Goal: Task Accomplishment & Management: Manage account settings

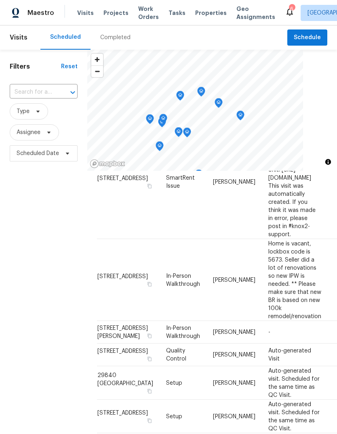
click at [202, 16] on span "Properties" at bounding box center [210, 13] width 31 height 8
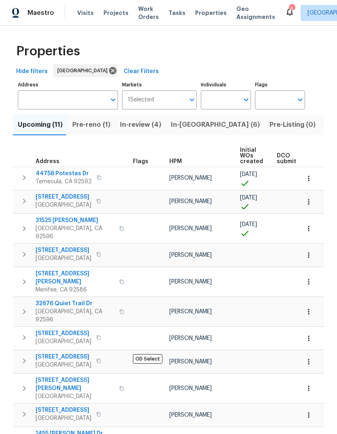
click at [104, 126] on span "Pre-reno (1)" at bounding box center [91, 124] width 38 height 11
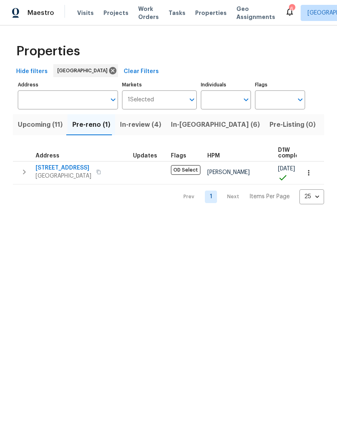
click at [185, 128] on span "In-[GEOGRAPHIC_DATA] (6)" at bounding box center [215, 124] width 89 height 11
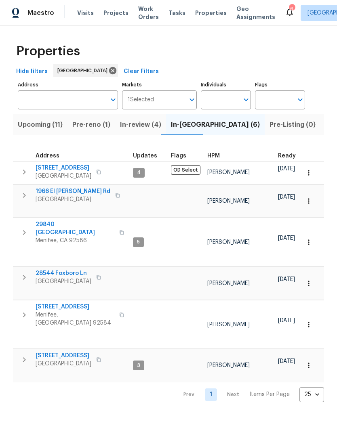
click at [82, 16] on span "Visits" at bounding box center [85, 13] width 17 height 8
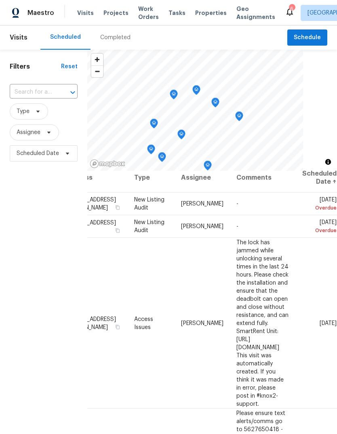
scroll to position [8, 68]
click at [0, 0] on icon at bounding box center [0, 0] width 0 height 0
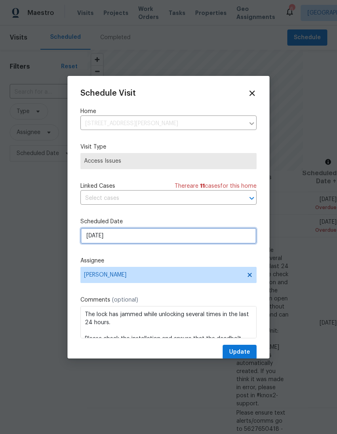
click at [134, 236] on input "[DATE]" at bounding box center [168, 236] width 176 height 16
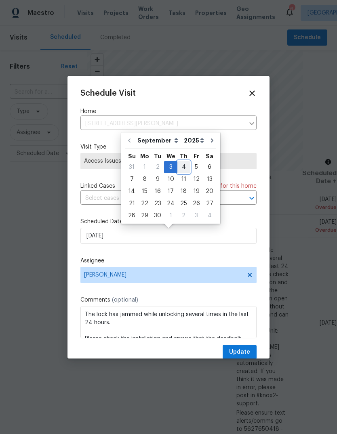
click at [180, 168] on div "4" at bounding box center [183, 166] width 13 height 11
type input "[DATE]"
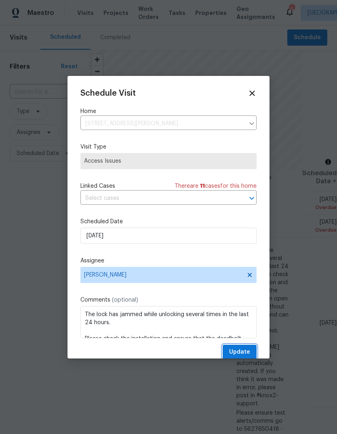
click at [243, 351] on span "Update" at bounding box center [239, 352] width 21 height 10
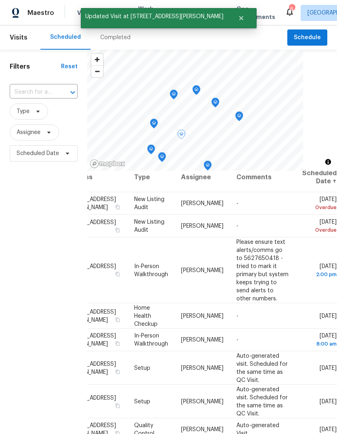
click at [0, 0] on icon at bounding box center [0, 0] width 0 height 0
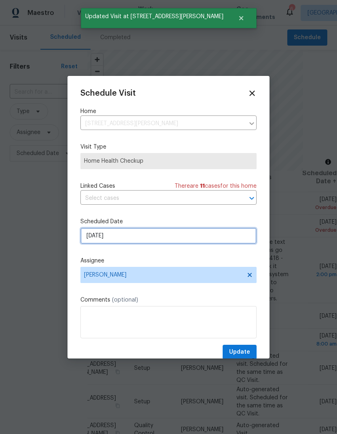
click at [151, 239] on input "[DATE]" at bounding box center [168, 236] width 176 height 16
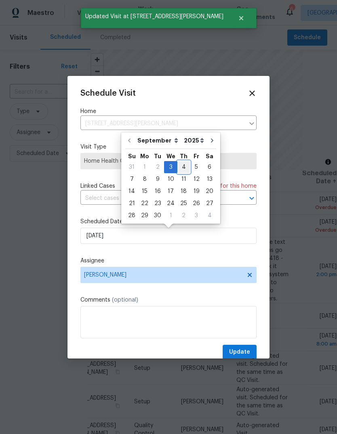
click at [179, 167] on div "4" at bounding box center [183, 166] width 13 height 11
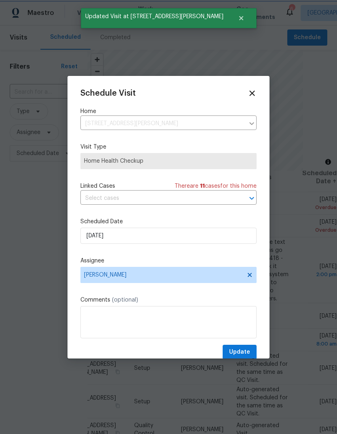
type input "[DATE]"
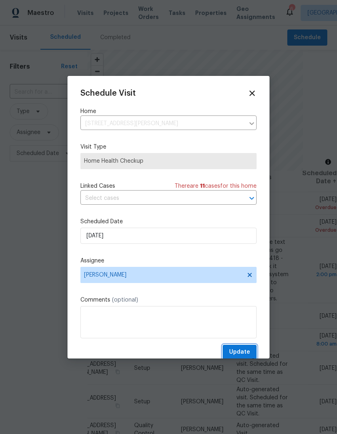
click at [250, 353] on button "Update" at bounding box center [239, 352] width 34 height 15
